Goal: Obtain resource: Obtain resource

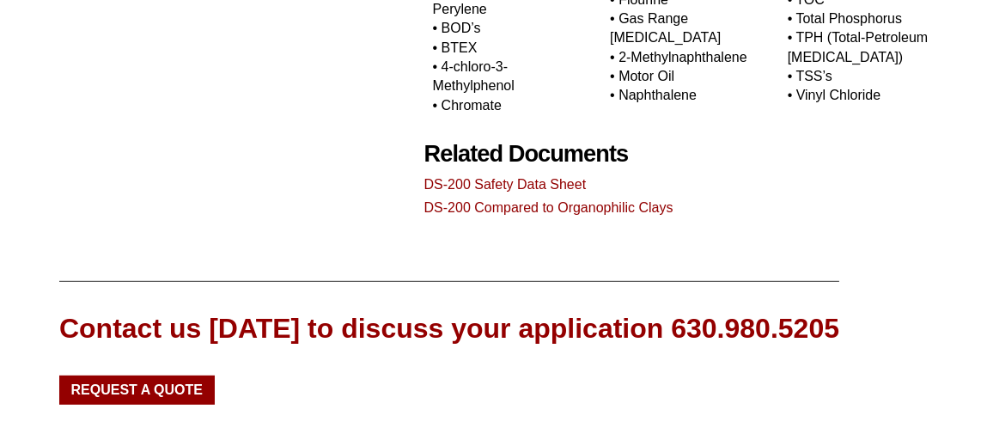
scroll to position [1717, 0]
click at [490, 215] on link "DS-200 Compared to Organophilic Clays" at bounding box center [548, 207] width 249 height 15
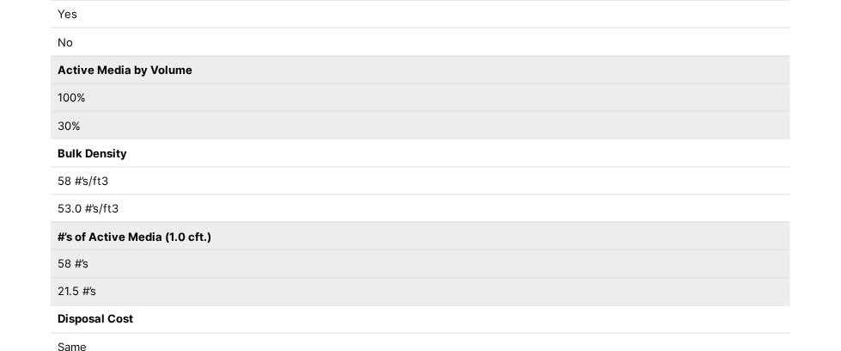
scroll to position [429, 0]
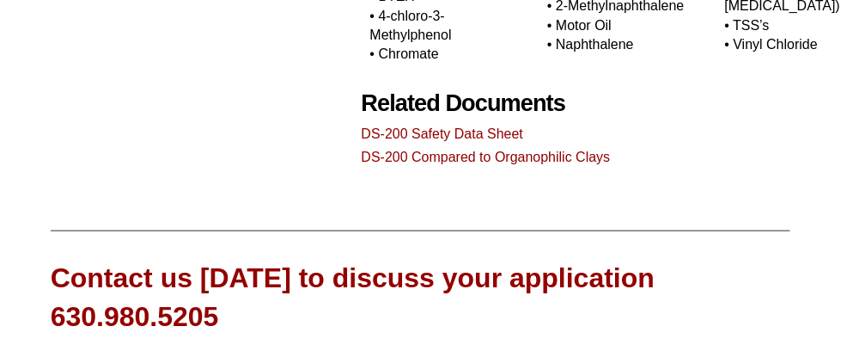
scroll to position [1890, 0]
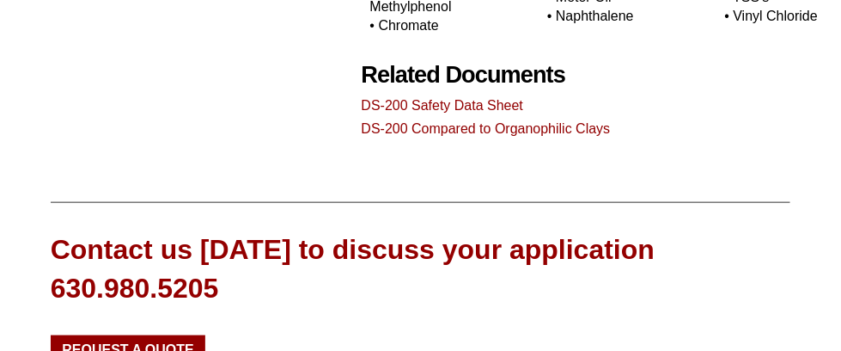
click at [401, 113] on link "DS-200 Safety Data Sheet" at bounding box center [443, 105] width 162 height 15
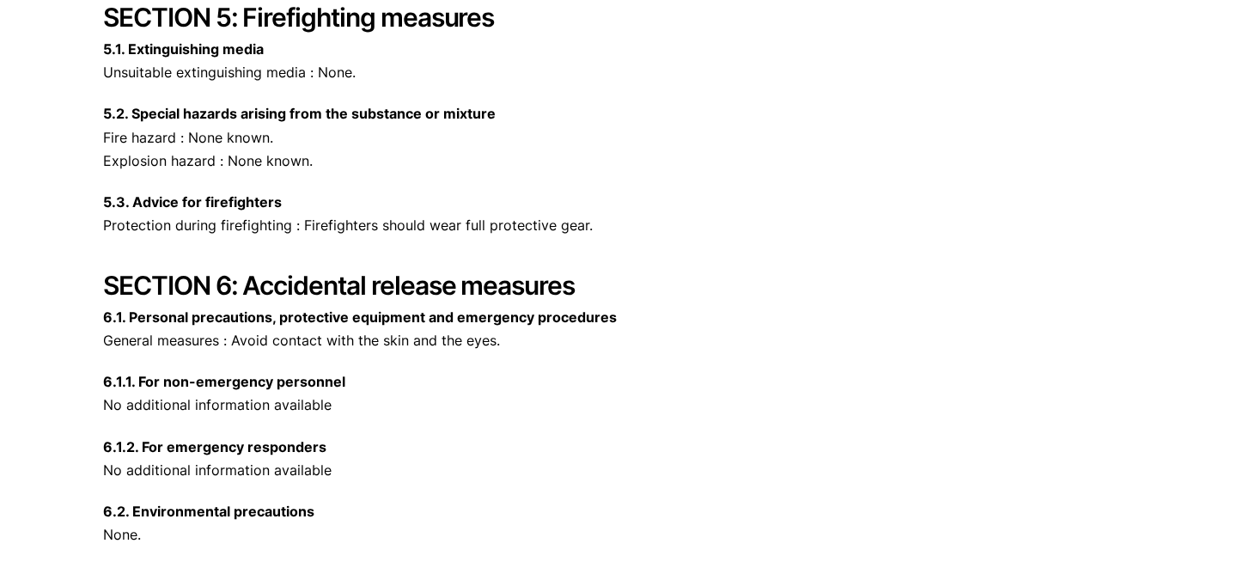
scroll to position [2320, 0]
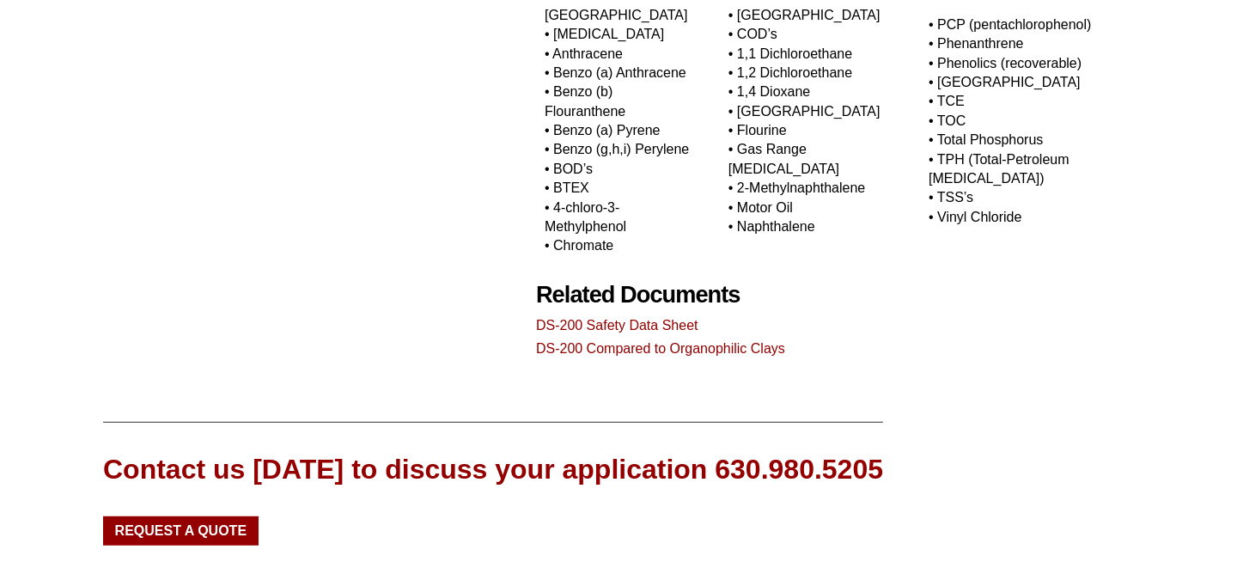
scroll to position [1546, 0]
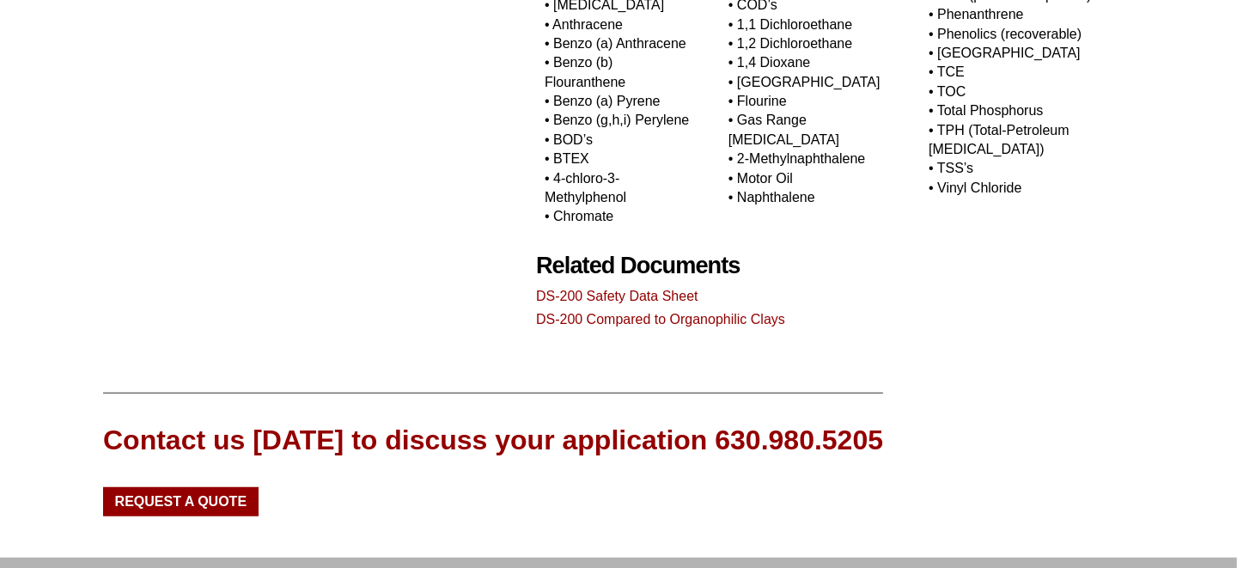
click at [635, 289] on link "DS-200 Safety Data Sheet" at bounding box center [617, 296] width 162 height 15
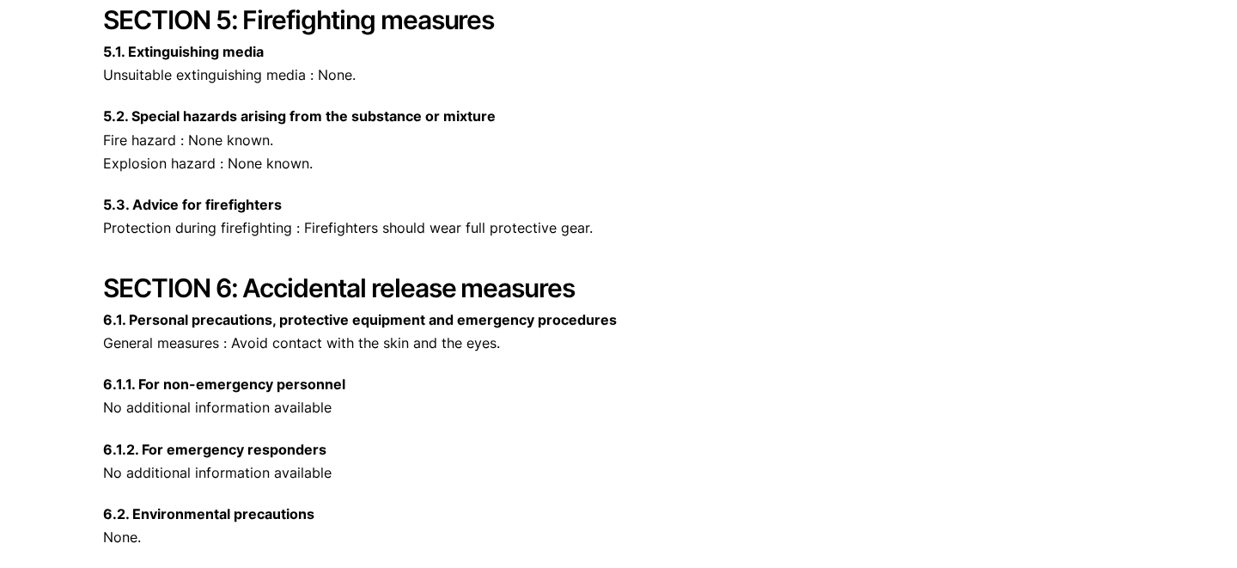
scroll to position [1717, 0]
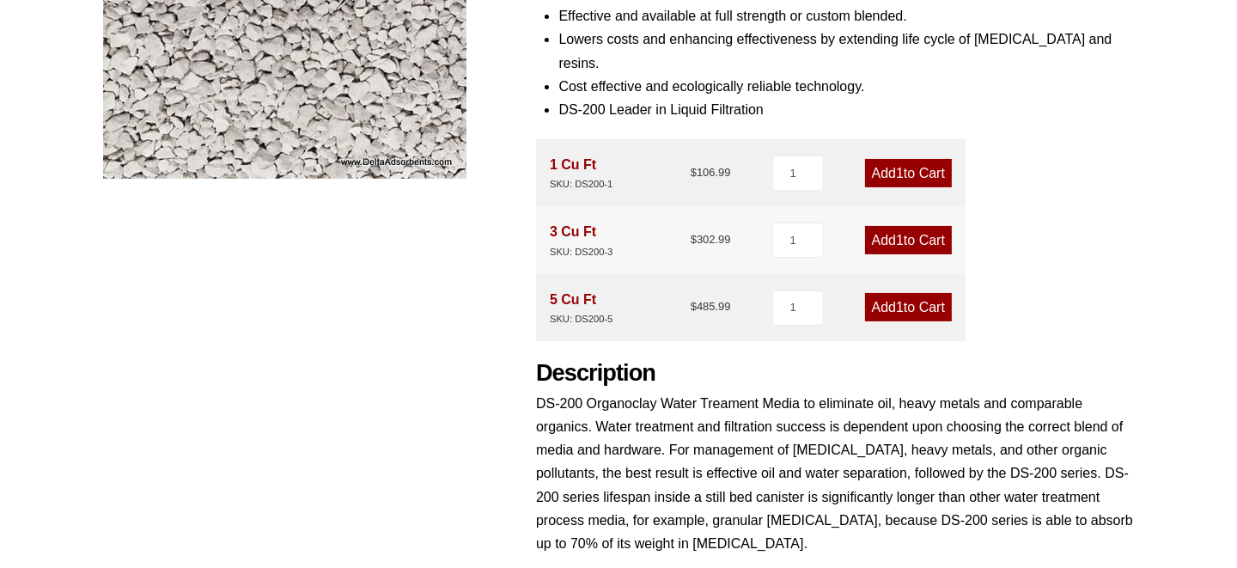
scroll to position [343, 0]
